Goal: Task Accomplishment & Management: Use online tool/utility

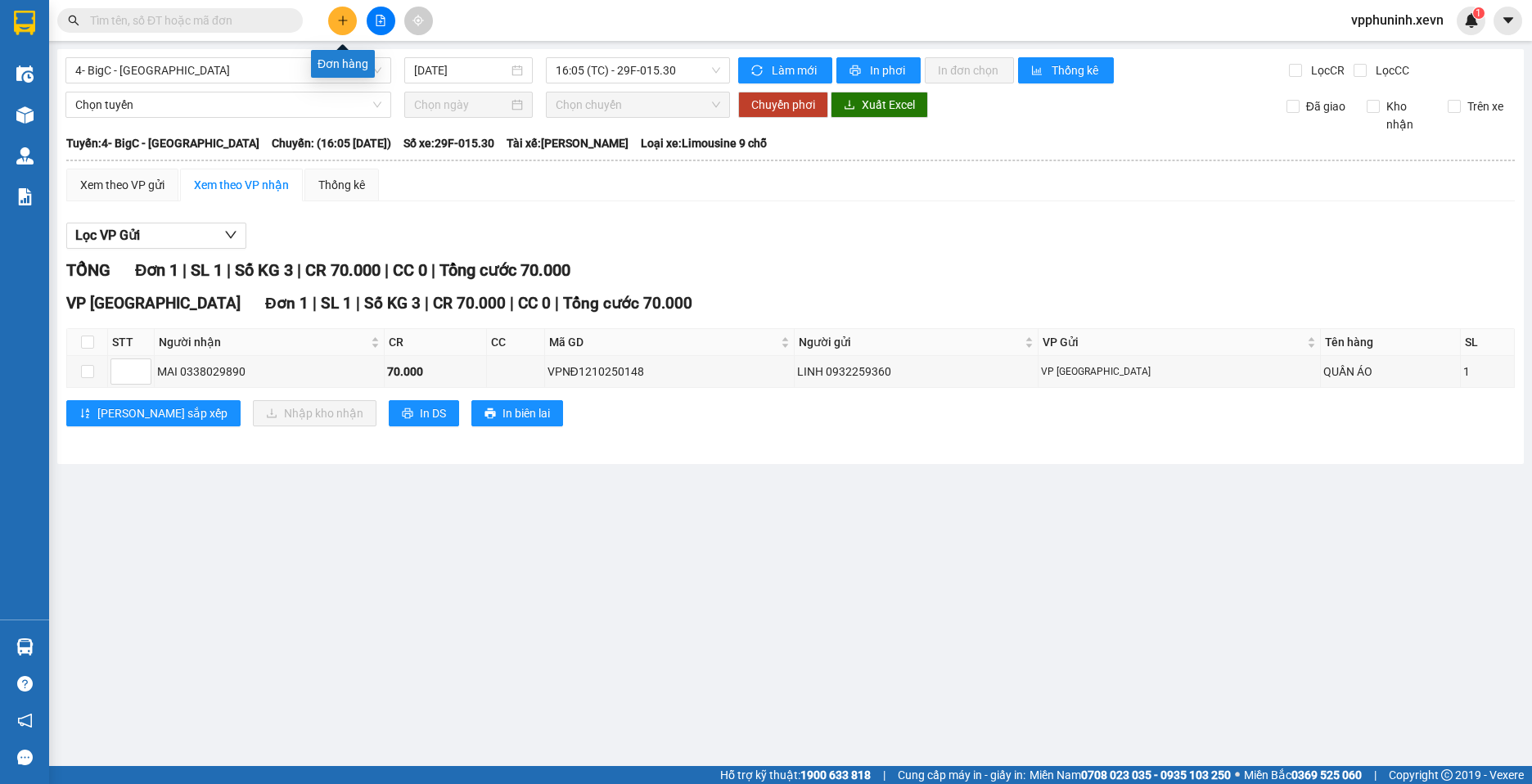
click at [341, 24] on icon "plus" at bounding box center [343, 21] width 12 height 12
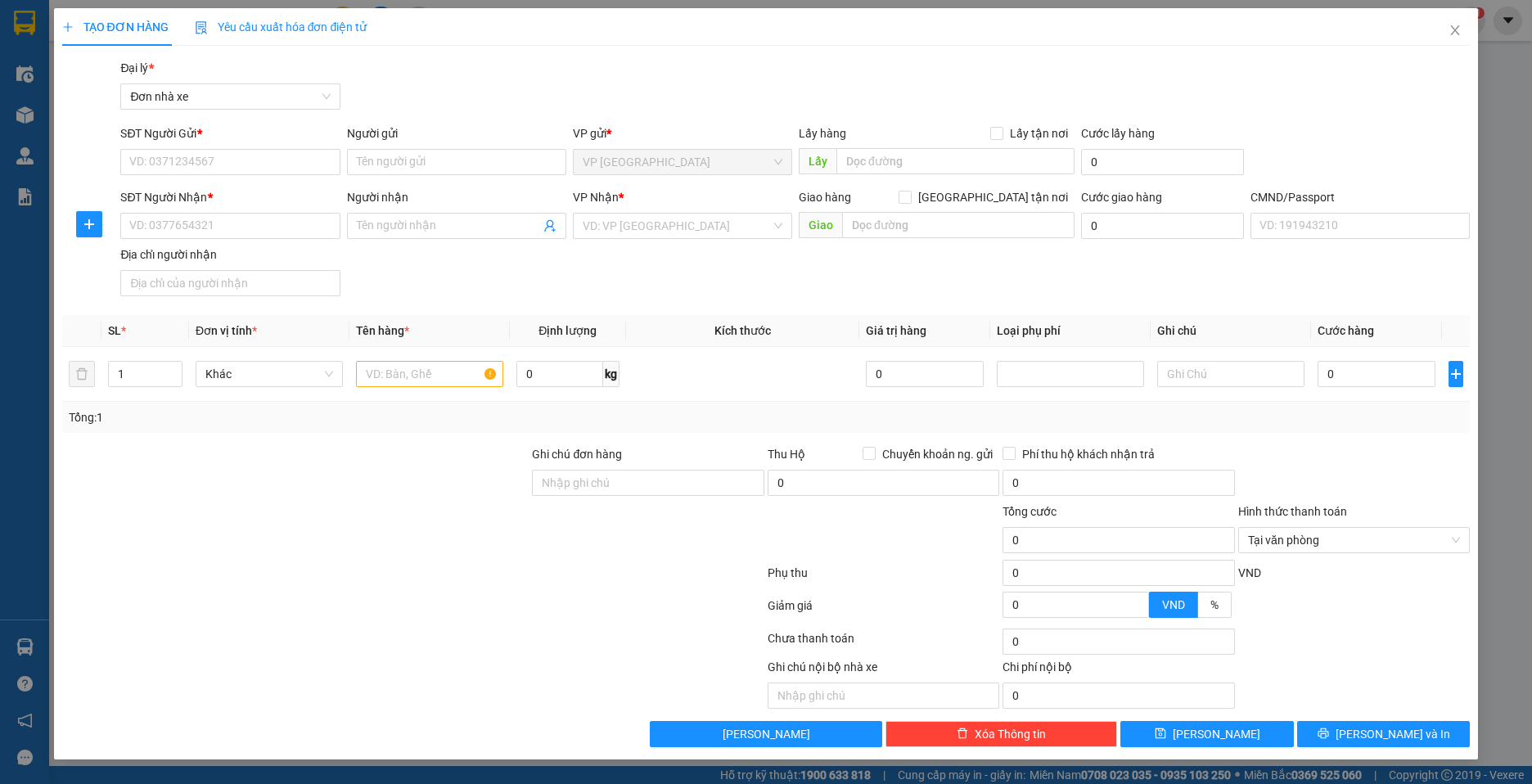
click at [28, 649] on div "TẠO ĐƠN HÀNG Yêu cầu xuất hóa đơn điện tử Transit Pickup Surcharge Ids Transit …" at bounding box center [766, 392] width 1532 height 784
click at [22, 650] on div "TẠO ĐƠN HÀNG Yêu cầu xuất hóa đơn điện tử Transit Pickup Surcharge Ids Transit …" at bounding box center [766, 392] width 1532 height 784
click at [24, 33] on div "TẠO ĐƠN HÀNG Yêu cầu xuất hóa đơn điện tử Transit Pickup Surcharge Ids Transit …" at bounding box center [766, 392] width 1532 height 784
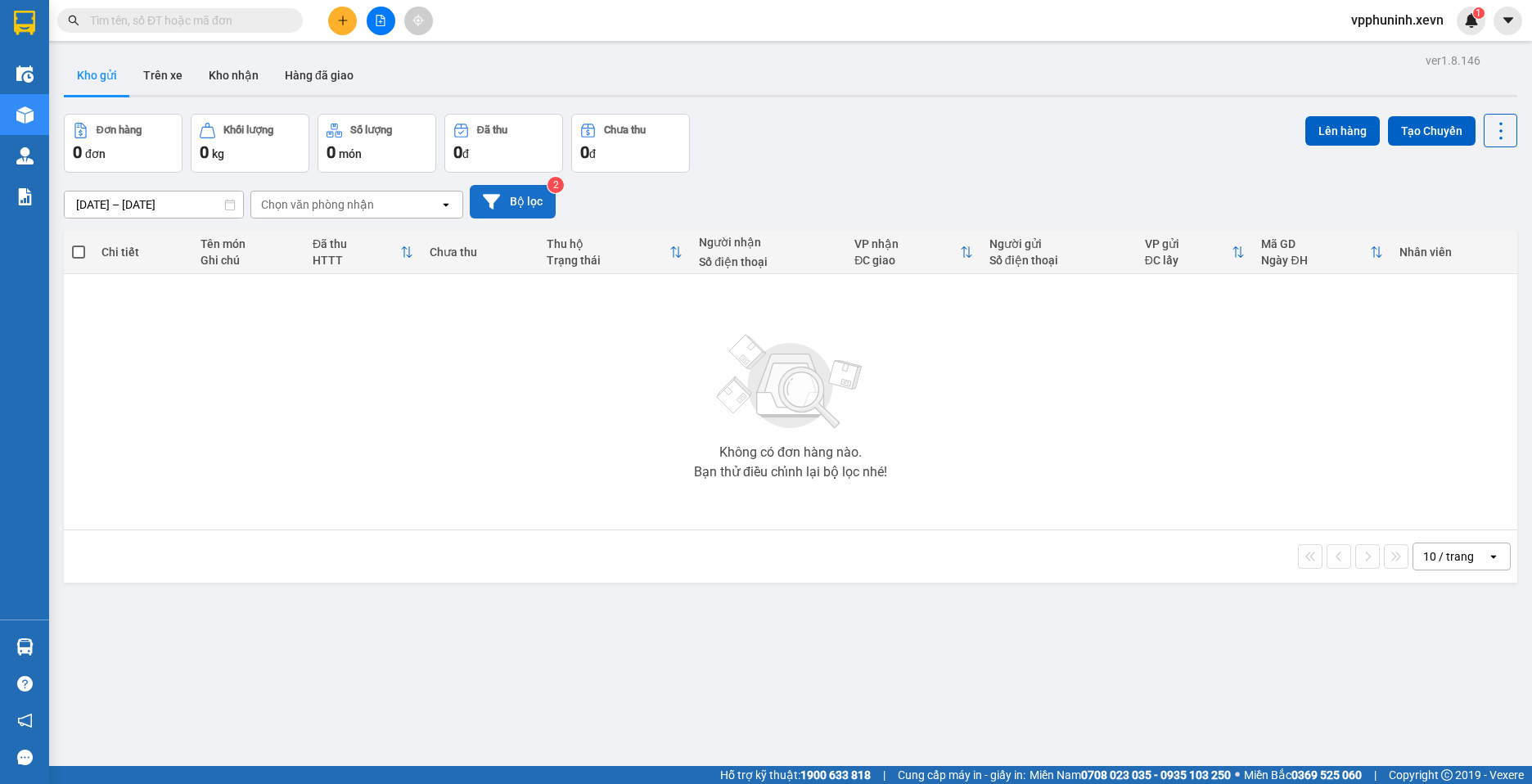
click at [527, 217] on button "Bộ lọc" at bounding box center [513, 201] width 86 height 33
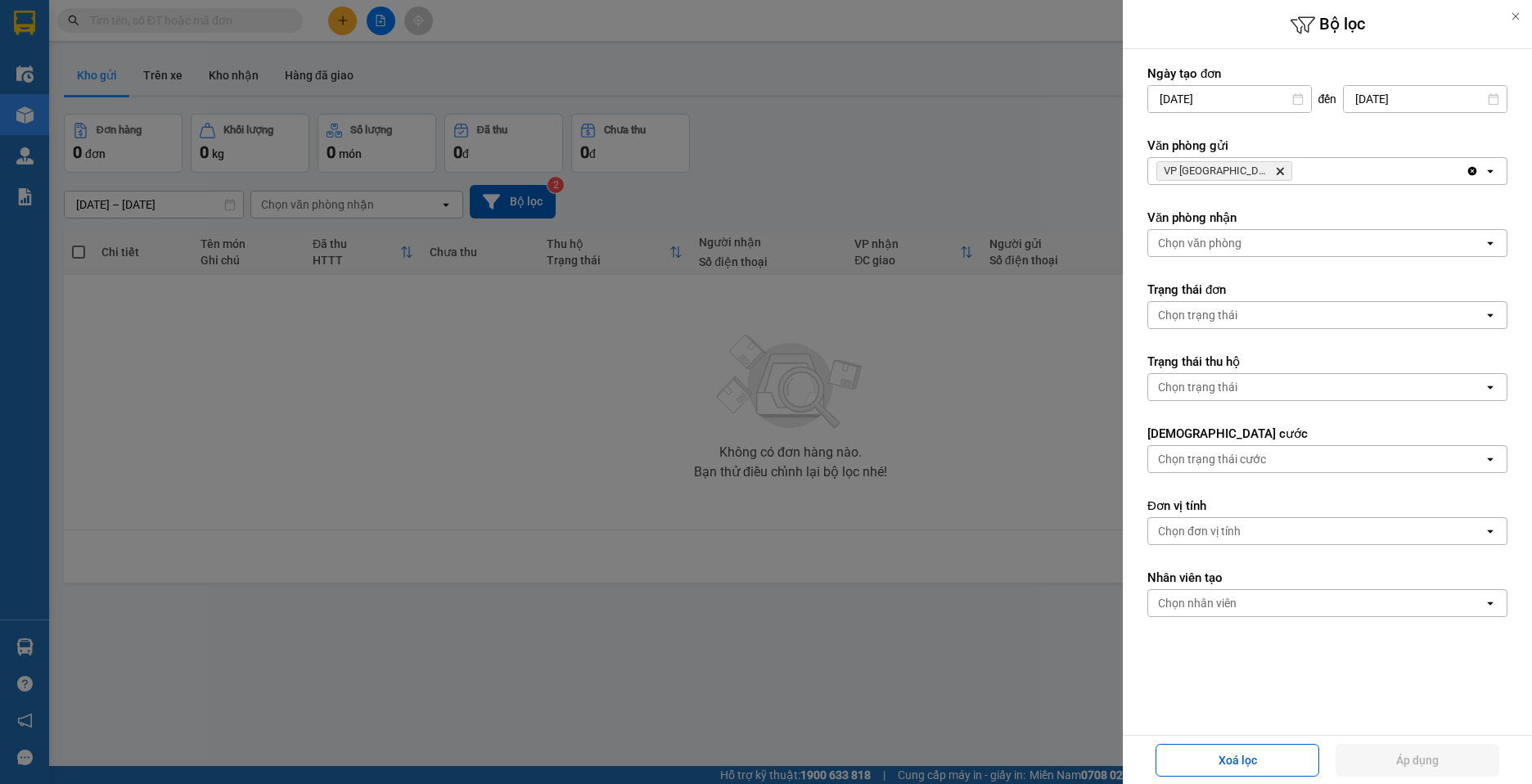
click at [541, 694] on div at bounding box center [766, 392] width 1532 height 784
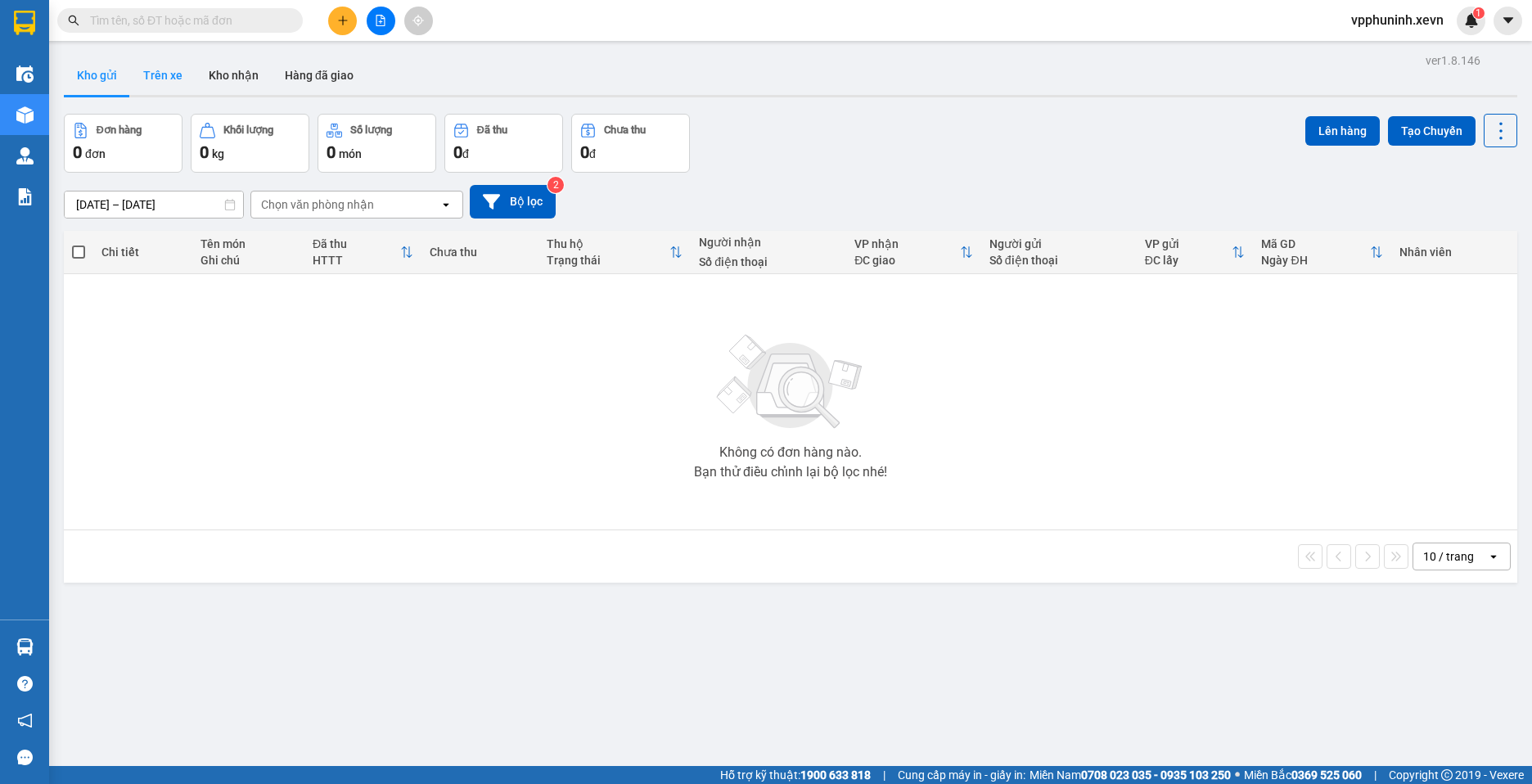
click at [165, 80] on button "Trên xe" at bounding box center [162, 75] width 65 height 39
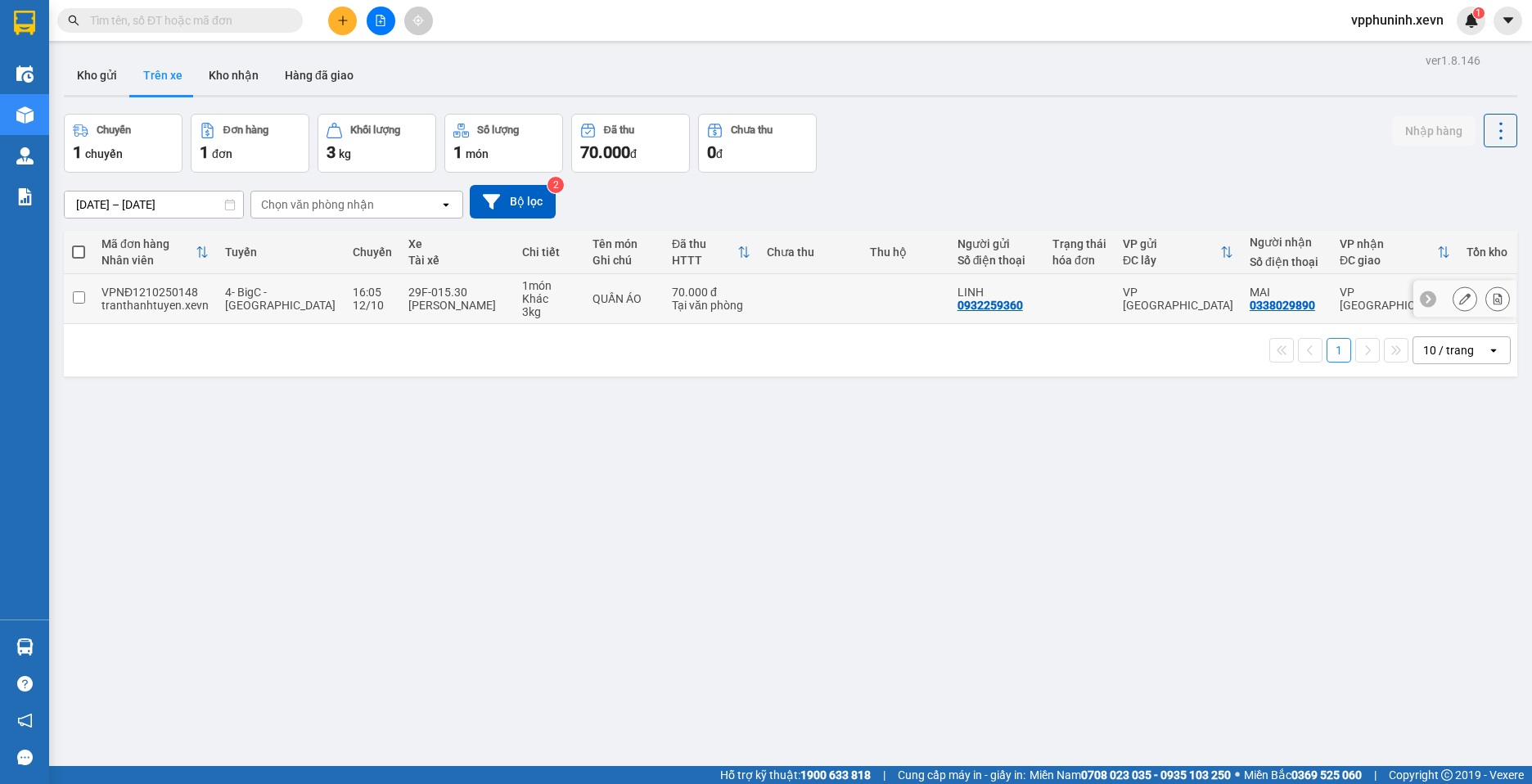
click at [78, 301] on input "checkbox" at bounding box center [79, 297] width 12 height 12
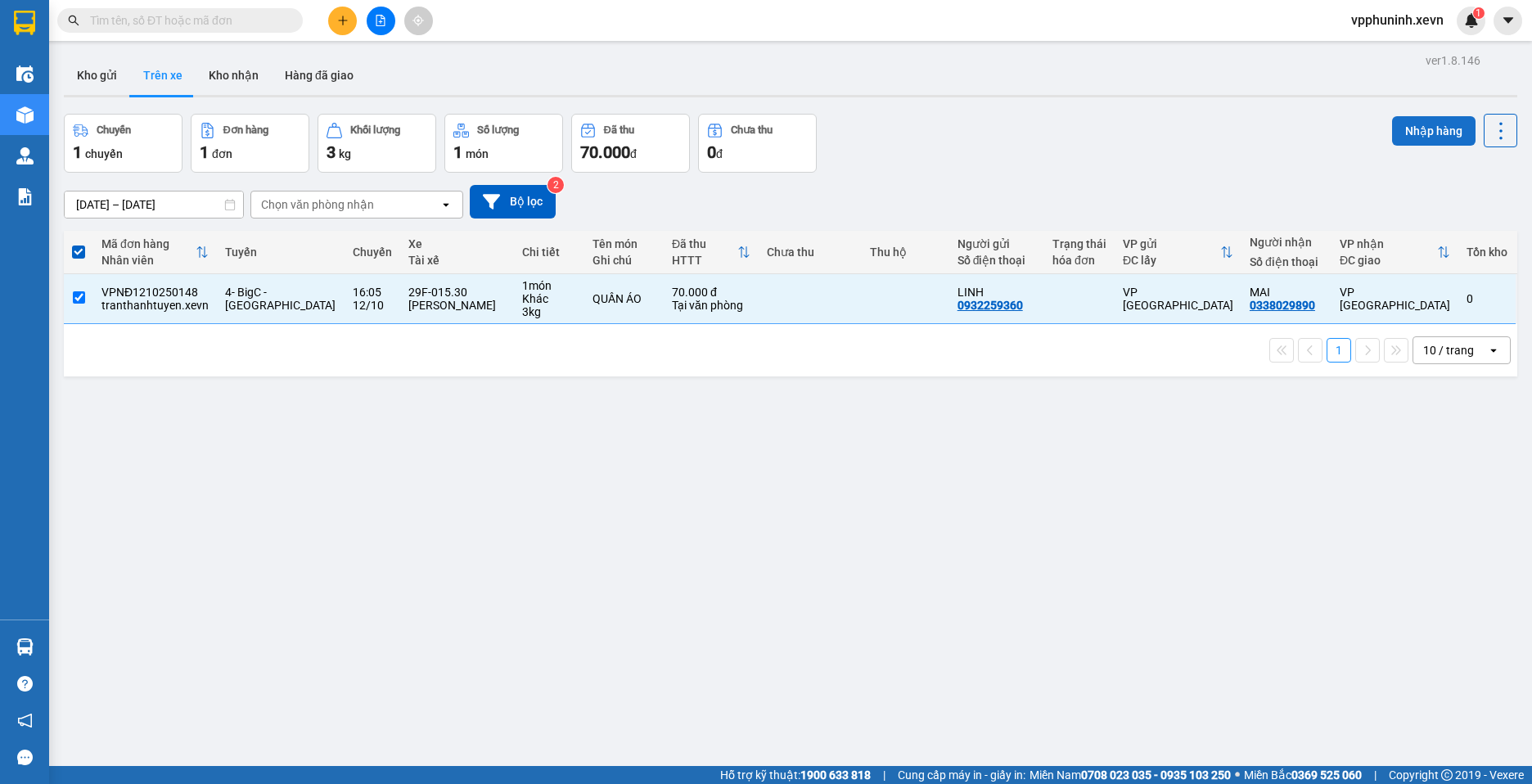
click at [1433, 133] on button "Nhập hàng" at bounding box center [1433, 131] width 84 height 30
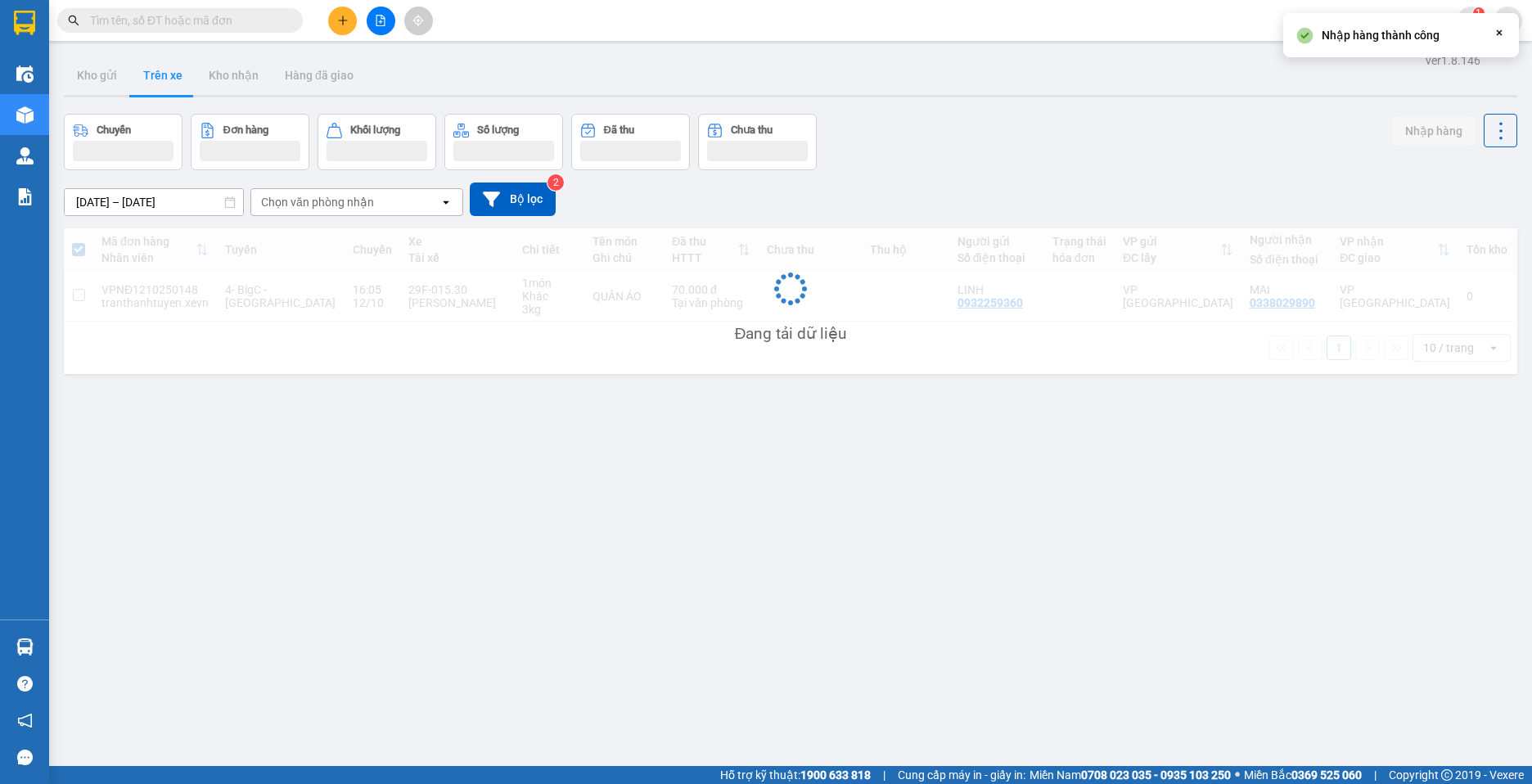
checkbox input "false"
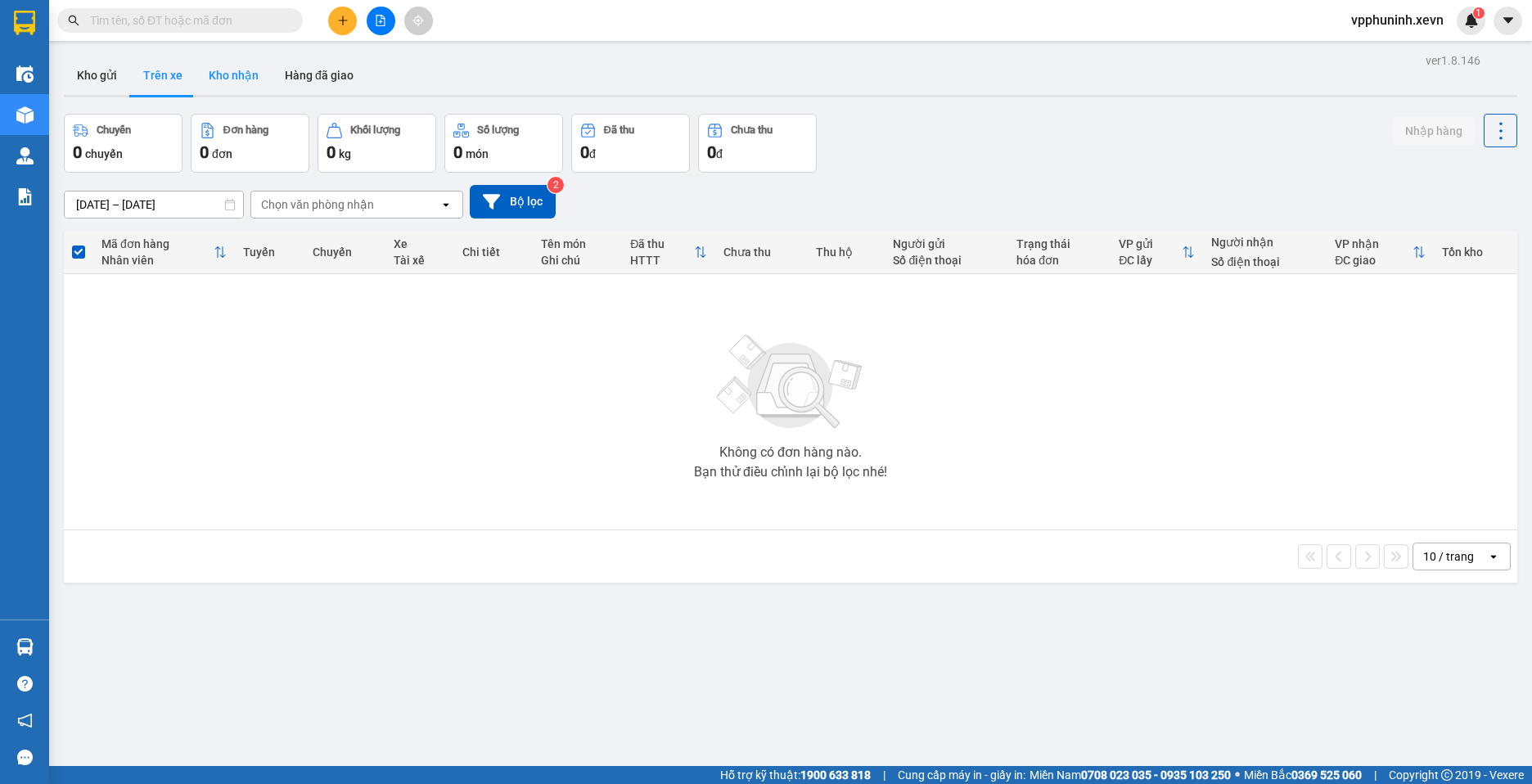
click at [235, 78] on button "Kho nhận" at bounding box center [234, 75] width 76 height 39
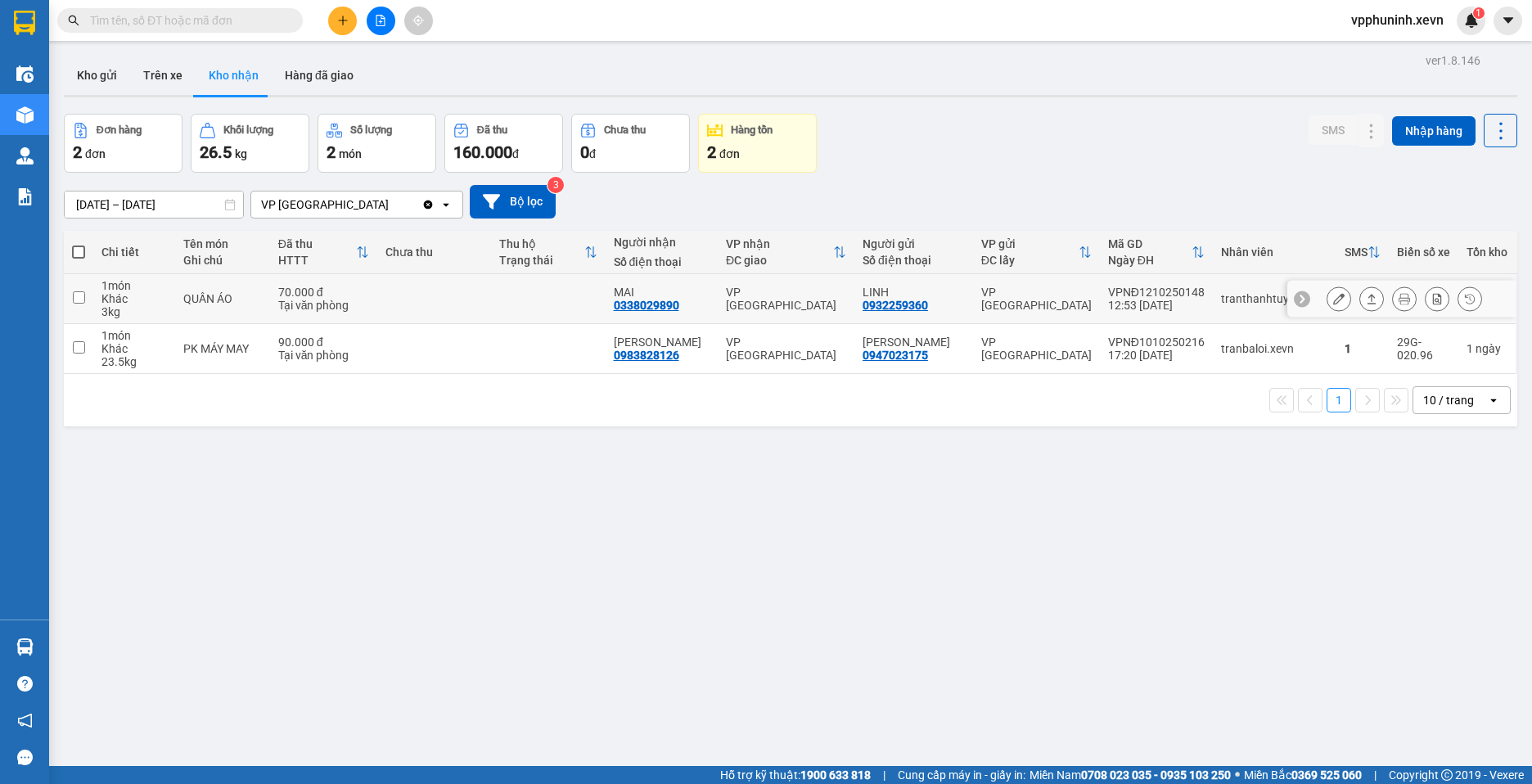
click at [77, 300] on input "checkbox" at bounding box center [79, 297] width 12 height 12
checkbox input "true"
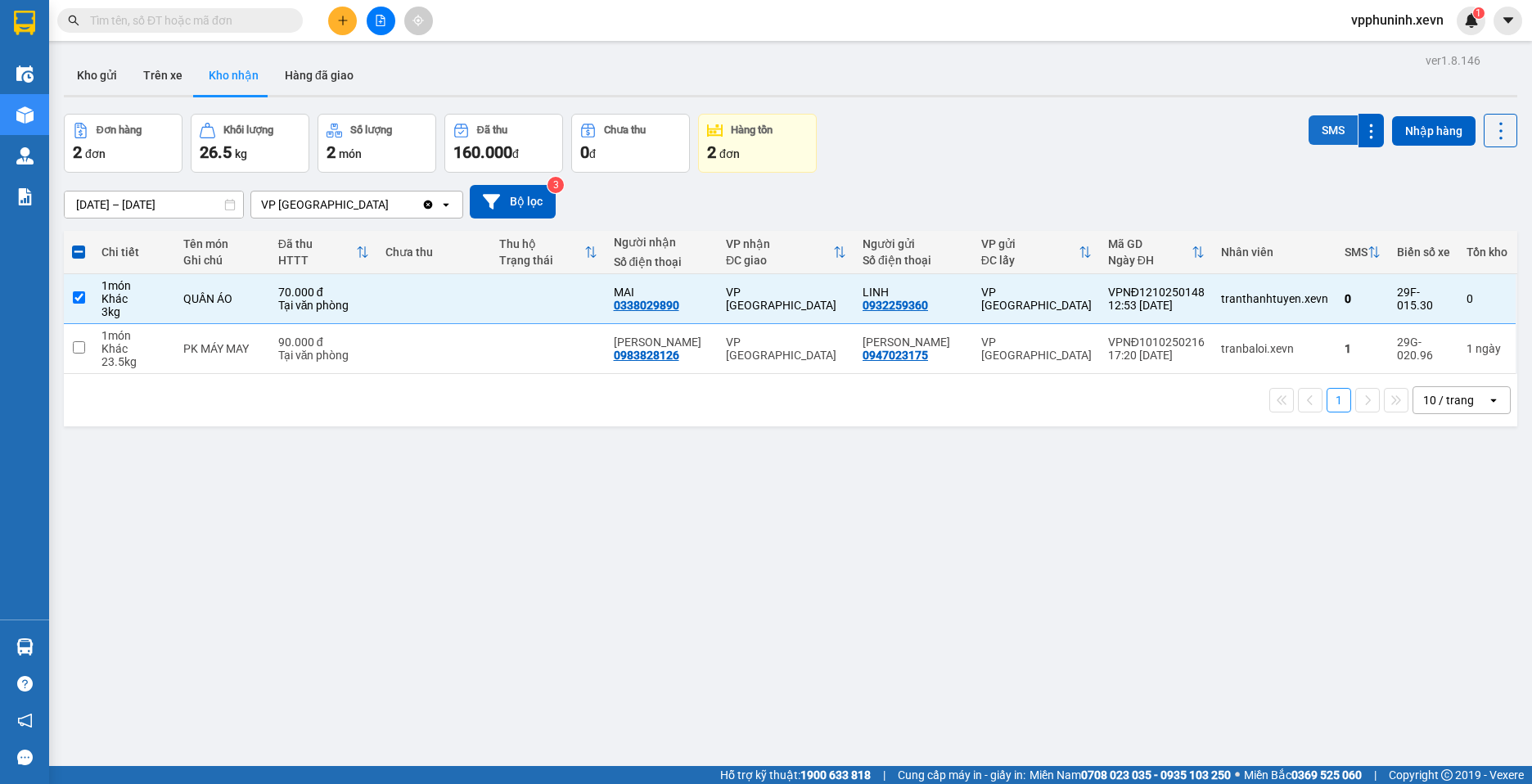
click at [1322, 133] on button "SMS" at bounding box center [1332, 130] width 49 height 30
click at [82, 346] on input "checkbox" at bounding box center [79, 347] width 12 height 12
checkbox input "true"
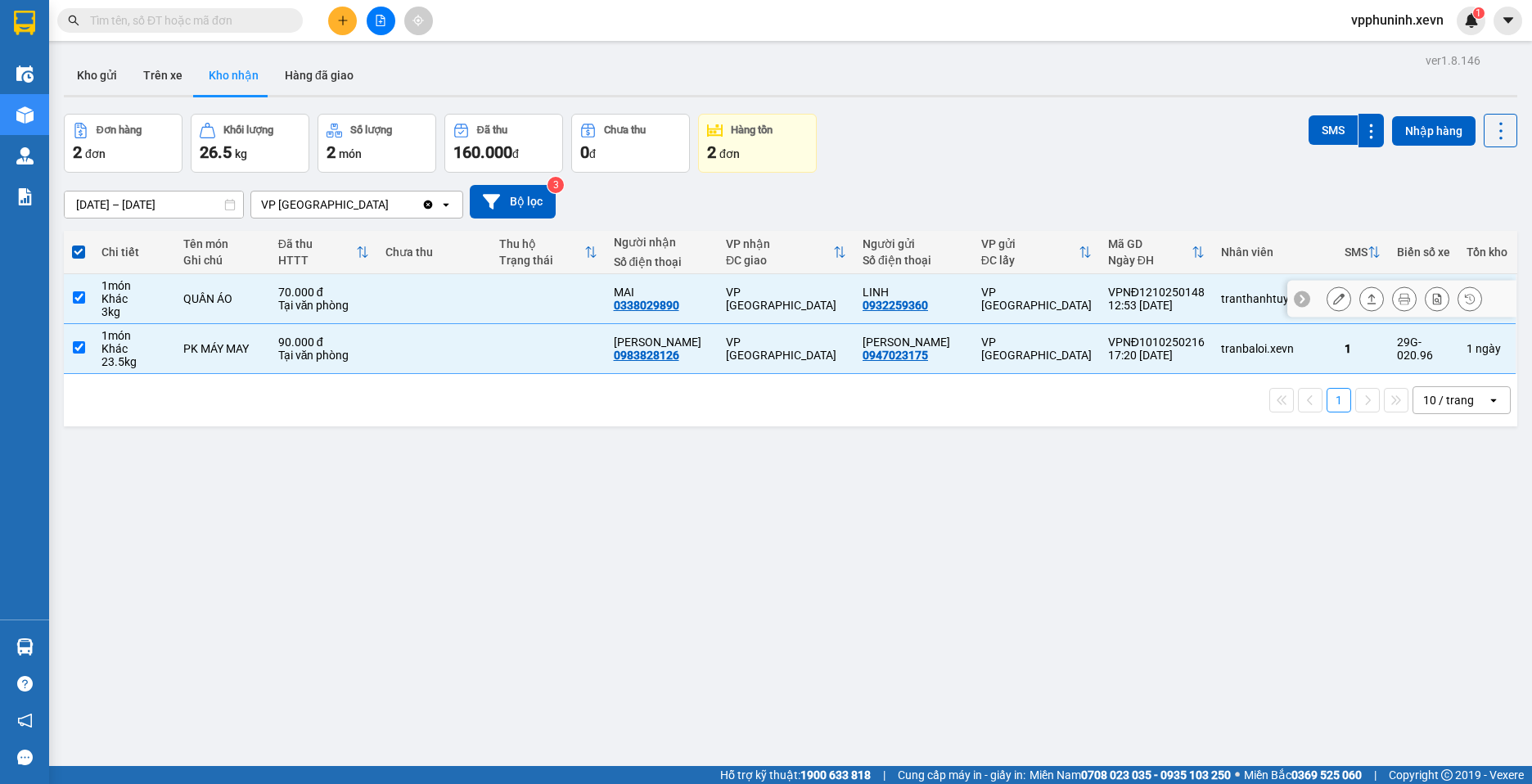
click at [82, 297] on input "checkbox" at bounding box center [79, 297] width 12 height 12
checkbox input "false"
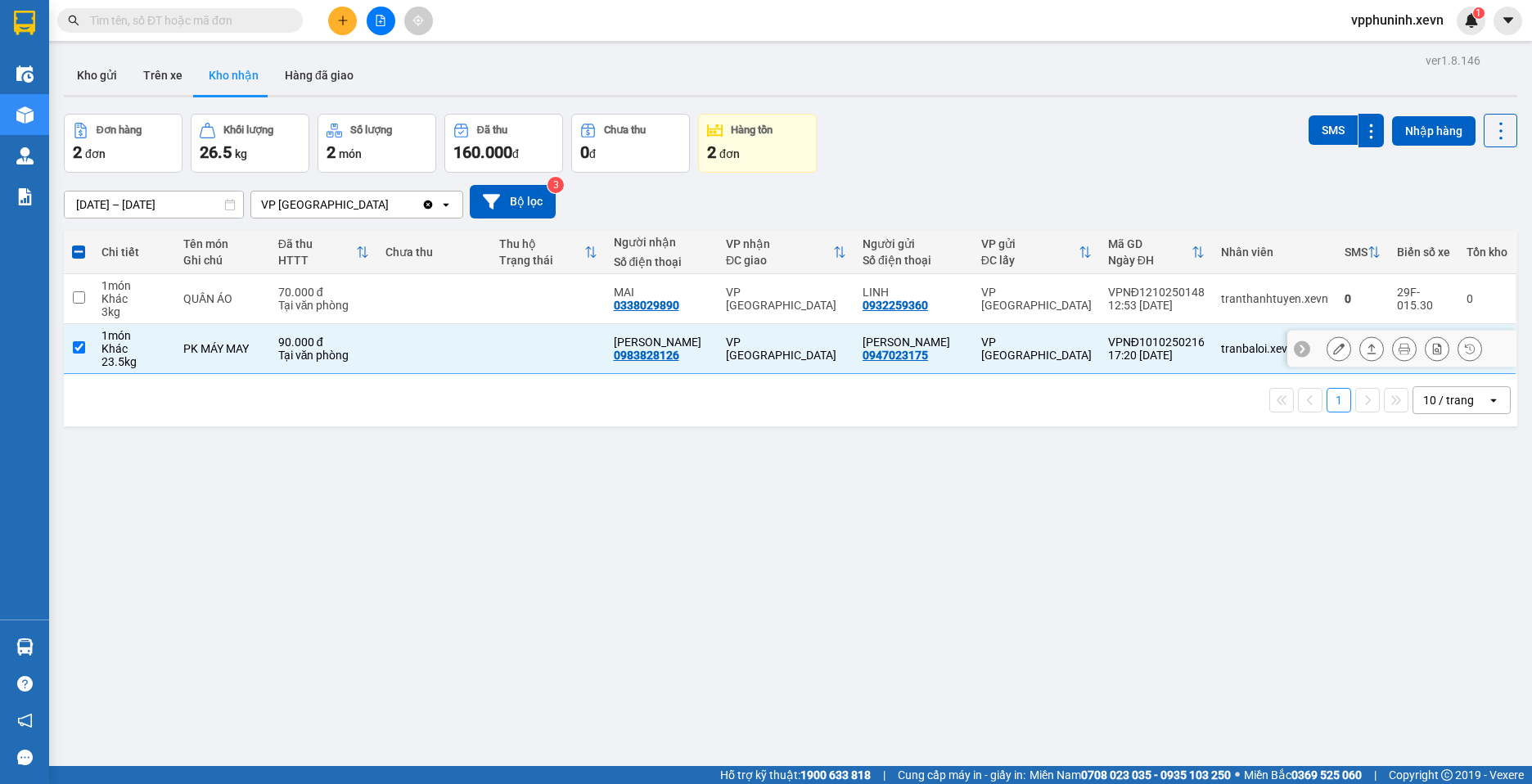
click at [78, 349] on input "checkbox" at bounding box center [79, 347] width 12 height 12
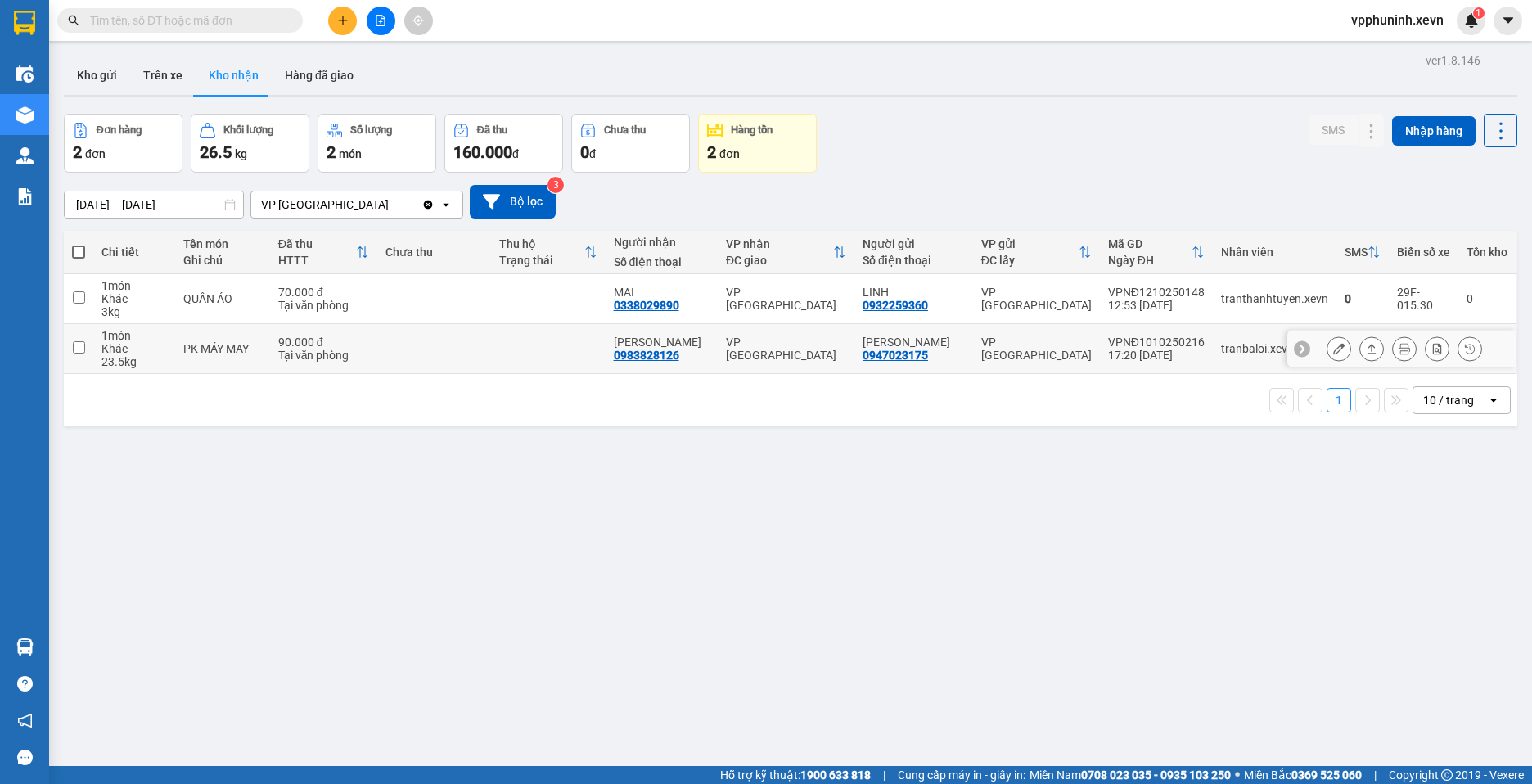
click at [78, 349] on input "checkbox" at bounding box center [79, 347] width 12 height 12
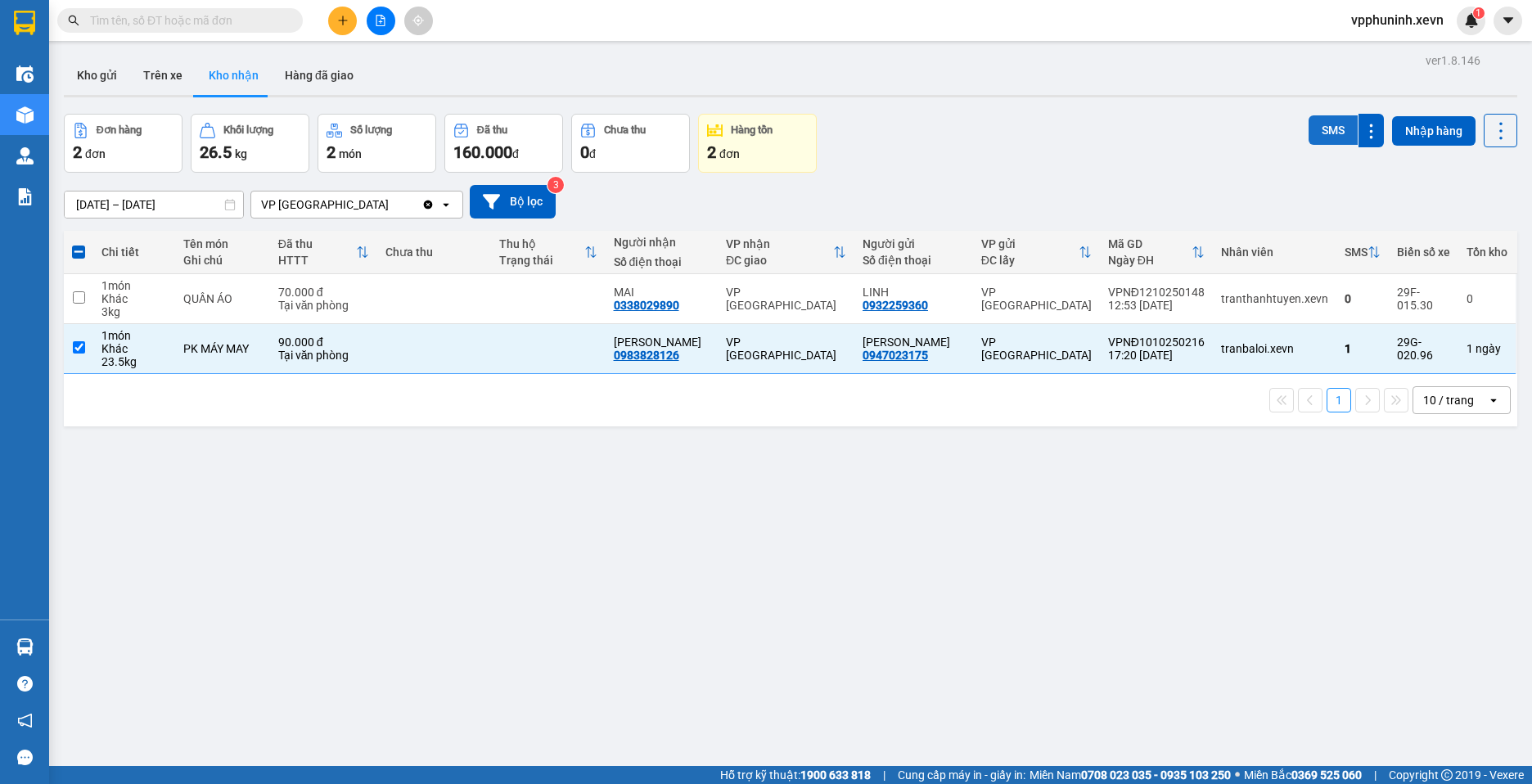
click at [1318, 126] on button "SMS" at bounding box center [1332, 130] width 49 height 30
click at [75, 351] on input "checkbox" at bounding box center [79, 347] width 12 height 12
checkbox input "false"
